Goal: Task Accomplishment & Management: Manage account settings

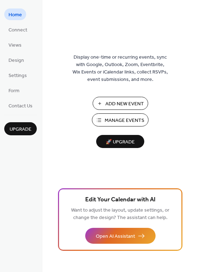
click at [123, 105] on span "Add New Event" at bounding box center [124, 103] width 38 height 7
click at [19, 59] on span "Design" at bounding box center [16, 60] width 16 height 7
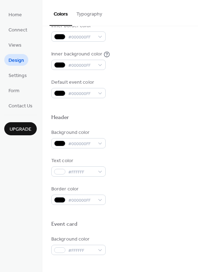
scroll to position [161, 0]
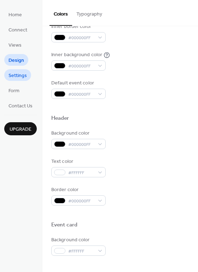
click at [17, 77] on span "Settings" at bounding box center [17, 75] width 18 height 7
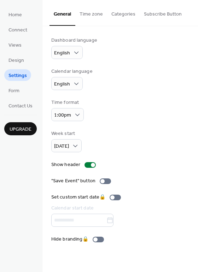
click at [90, 16] on button "Time zone" at bounding box center [91, 12] width 32 height 25
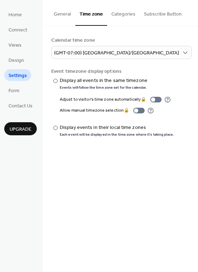
click at [124, 16] on button "Categories" at bounding box center [123, 12] width 32 height 25
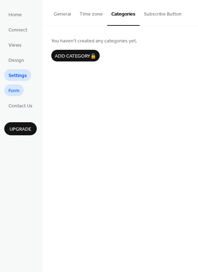
click at [21, 92] on link "Form" at bounding box center [13, 90] width 19 height 12
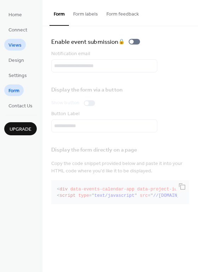
click at [23, 45] on link "Views" at bounding box center [15, 45] width 22 height 12
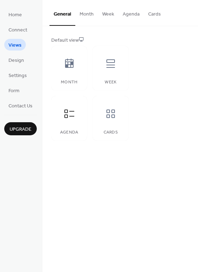
click at [88, 12] on button "Month" at bounding box center [86, 12] width 23 height 25
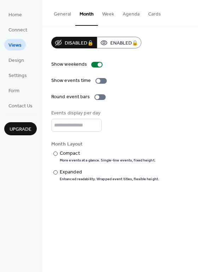
click at [110, 13] on button "Week" at bounding box center [108, 12] width 20 height 25
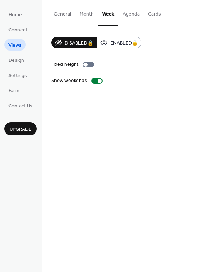
click at [144, 8] on button "Cards" at bounding box center [154, 12] width 21 height 25
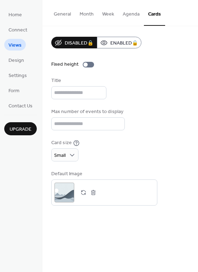
click at [69, 14] on button "General" at bounding box center [62, 12] width 26 height 25
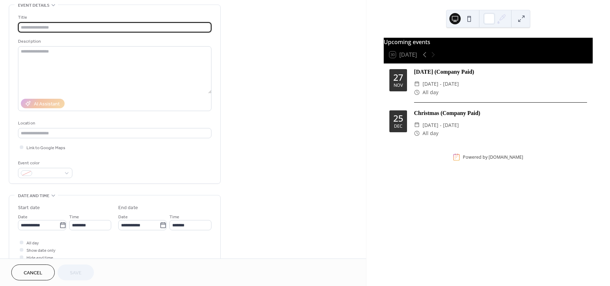
scroll to position [177, 0]
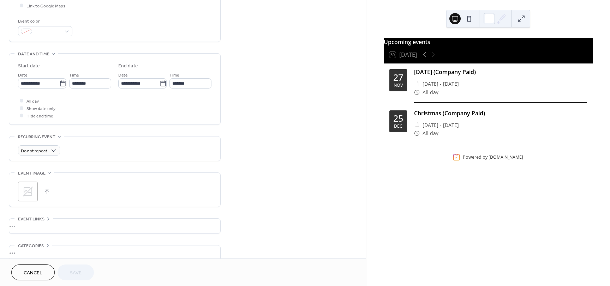
click at [27, 276] on span "Cancel" at bounding box center [33, 273] width 19 height 7
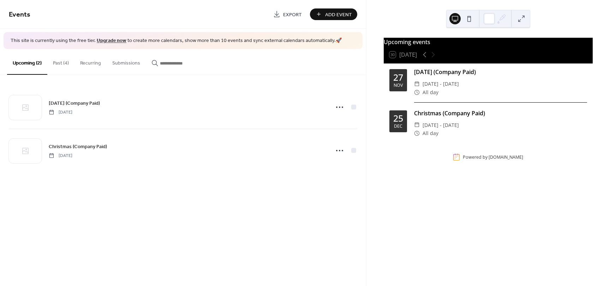
click at [64, 63] on button "Past (4)" at bounding box center [60, 61] width 27 height 25
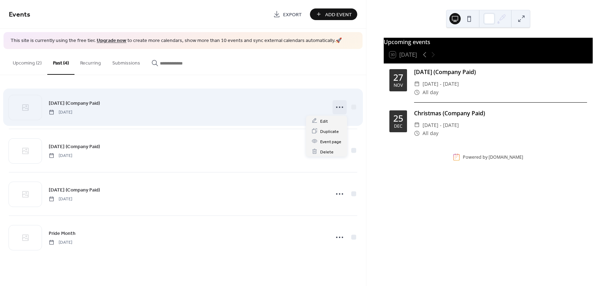
click at [339, 109] on icon at bounding box center [339, 107] width 11 height 11
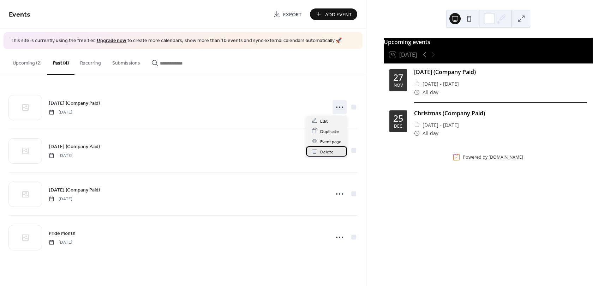
click at [333, 153] on div "Delete" at bounding box center [326, 152] width 41 height 10
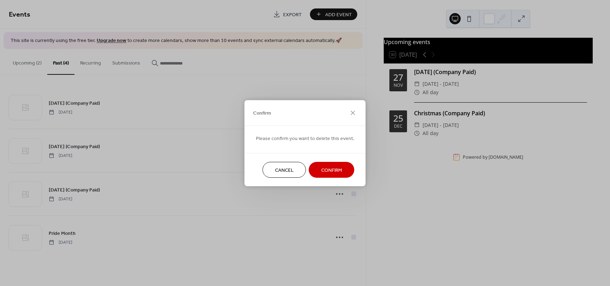
click at [329, 172] on span "Confirm" at bounding box center [331, 170] width 21 height 7
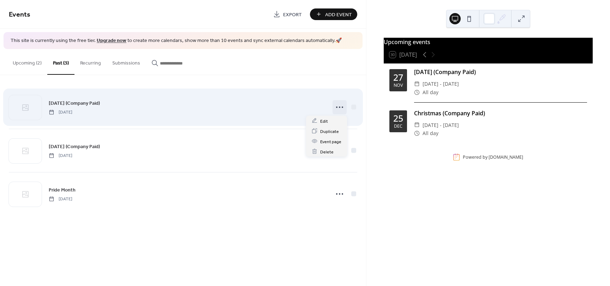
click at [335, 105] on icon at bounding box center [339, 107] width 11 height 11
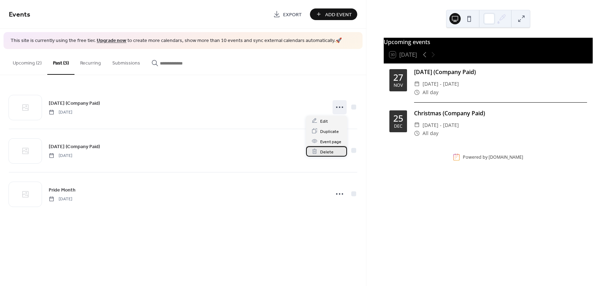
click at [329, 152] on span "Delete" at bounding box center [326, 151] width 13 height 7
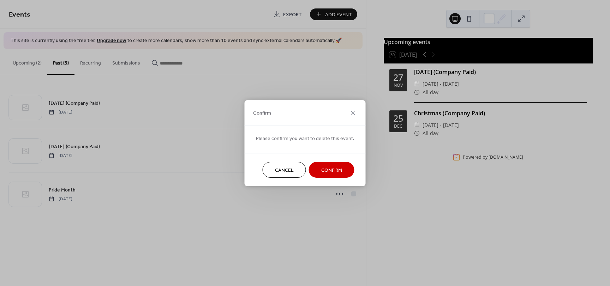
click at [340, 171] on button "Confirm" at bounding box center [332, 170] width 46 height 16
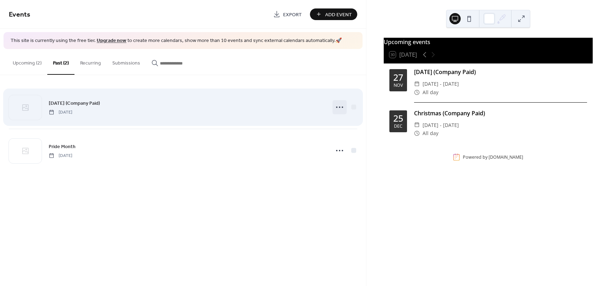
click at [337, 111] on icon at bounding box center [339, 107] width 11 height 11
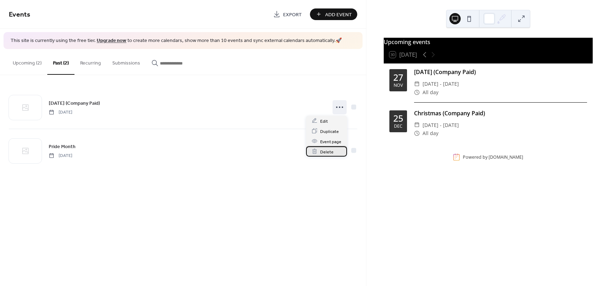
click at [336, 154] on div "Delete" at bounding box center [326, 152] width 41 height 10
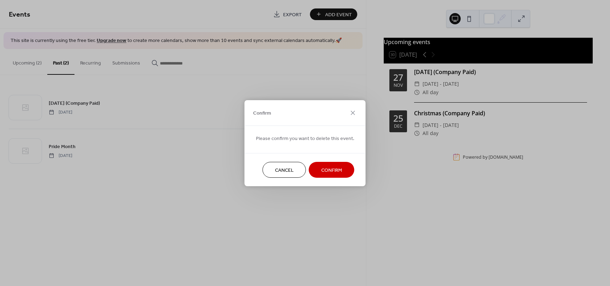
click at [337, 168] on span "Confirm" at bounding box center [331, 170] width 21 height 7
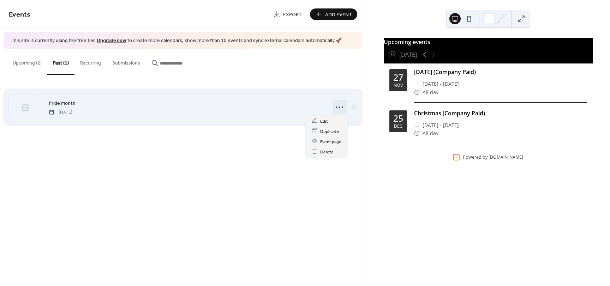
click at [339, 108] on icon at bounding box center [339, 107] width 11 height 11
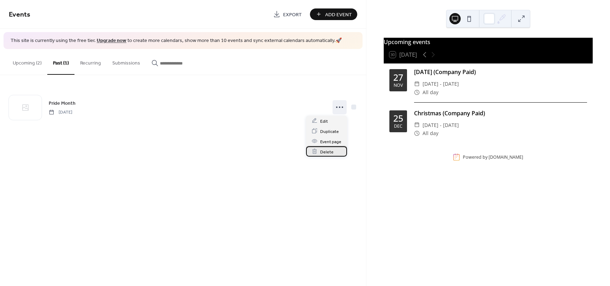
click at [339, 153] on div "Delete" at bounding box center [326, 152] width 41 height 10
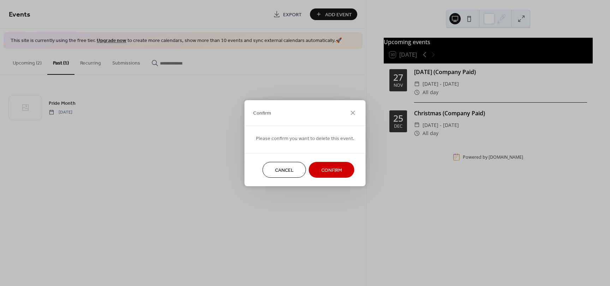
click at [335, 170] on span "Confirm" at bounding box center [331, 170] width 21 height 7
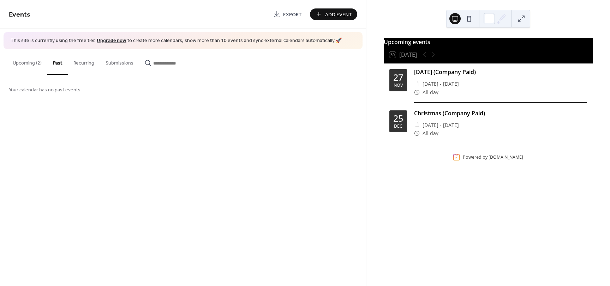
click at [29, 58] on button "Upcoming (2)" at bounding box center [27, 61] width 40 height 25
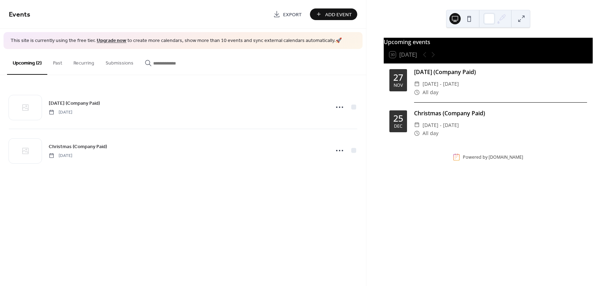
click at [415, 46] on div "Upcoming events" at bounding box center [488, 42] width 209 height 8
